Goal: Check status

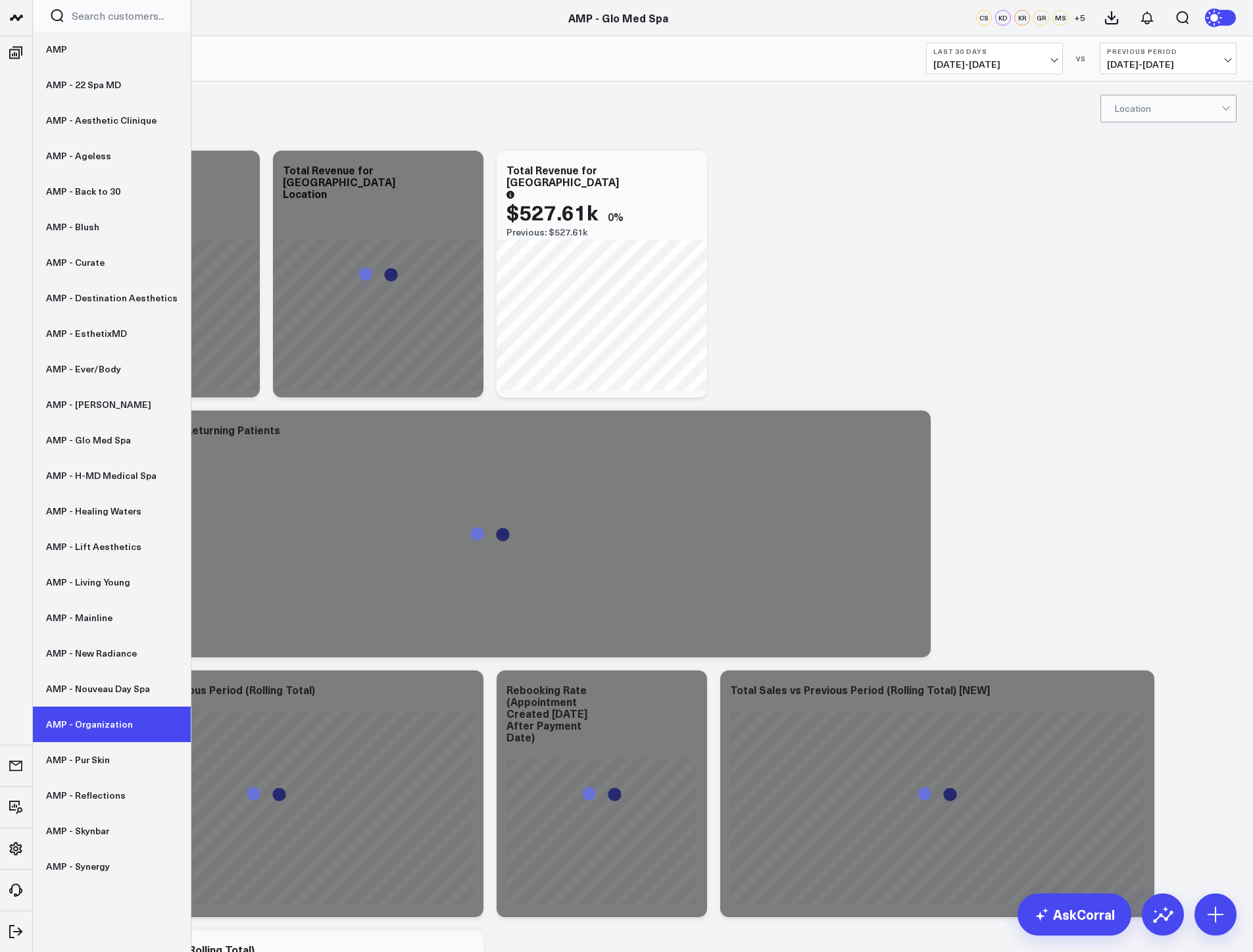
click at [88, 717] on link "AMP - Organization" at bounding box center [112, 723] width 158 height 35
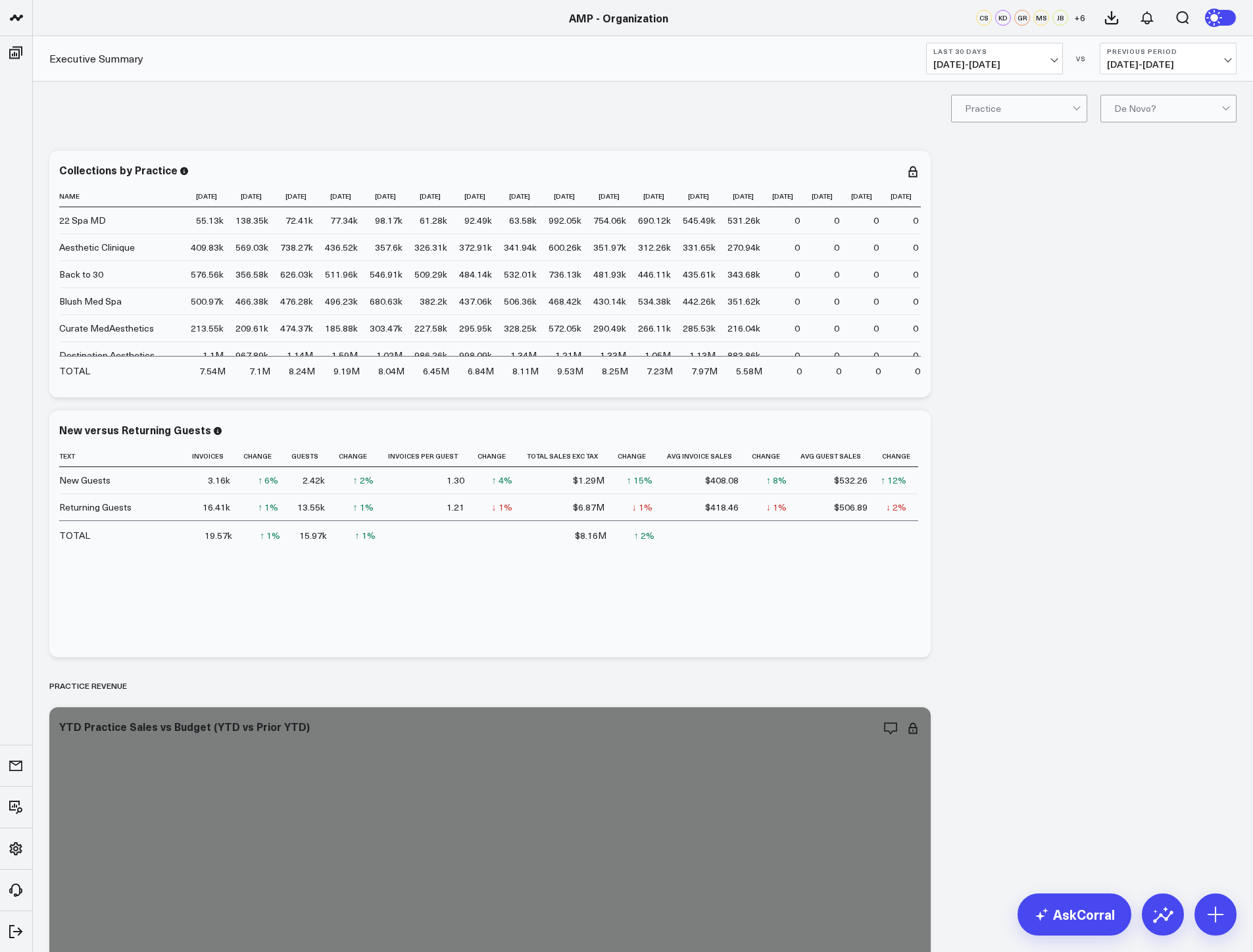
click at [1042, 66] on span "[DATE] - [DATE]" at bounding box center [994, 64] width 122 height 11
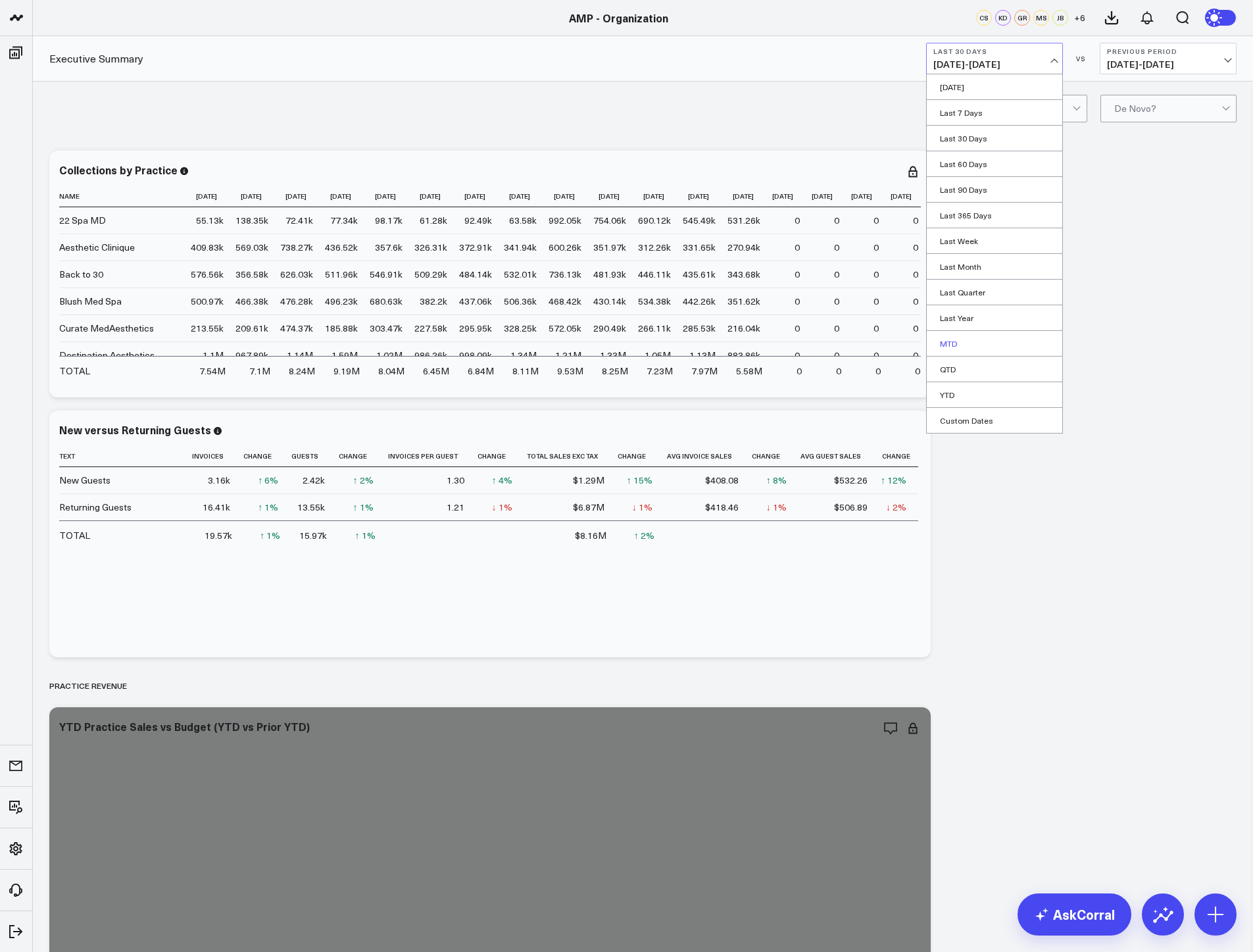
click at [984, 346] on link "MTD" at bounding box center [994, 343] width 136 height 25
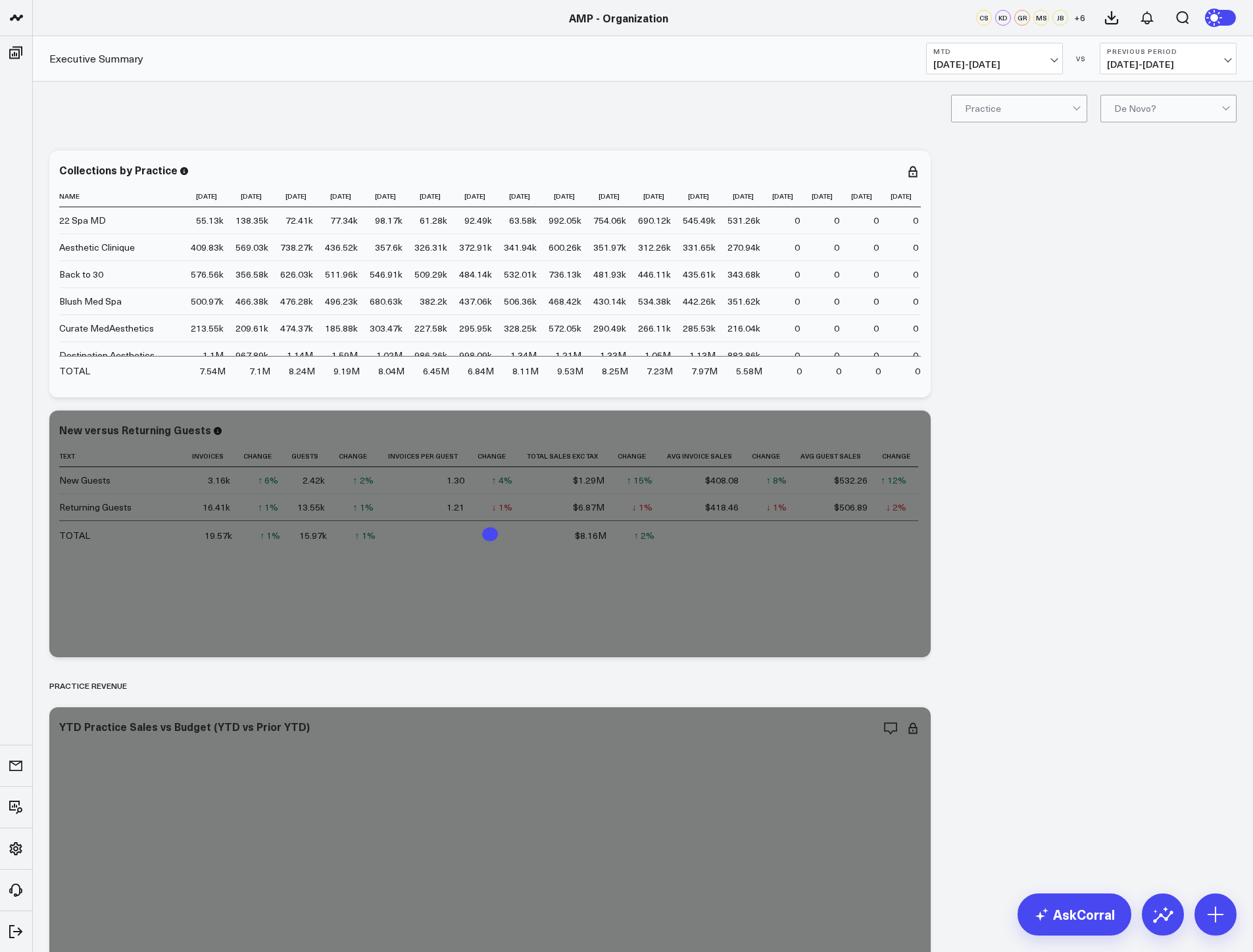
click at [1181, 57] on button "Previous Period [DATE] - [DATE]" at bounding box center [1168, 59] width 137 height 32
click at [1152, 140] on link "YoY" at bounding box center [1169, 138] width 136 height 25
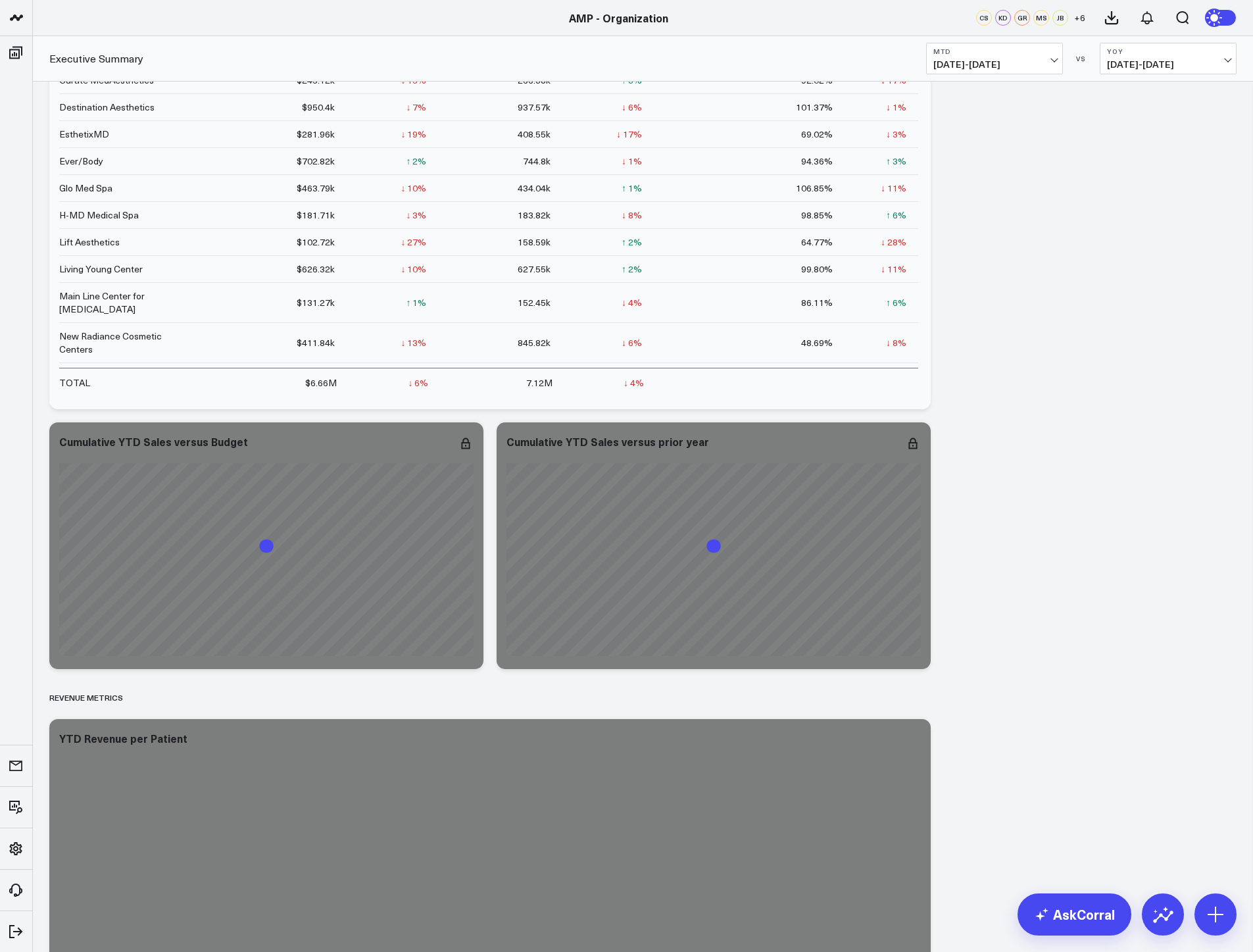
scroll to position [1381, 0]
